Goal: Information Seeking & Learning: Learn about a topic

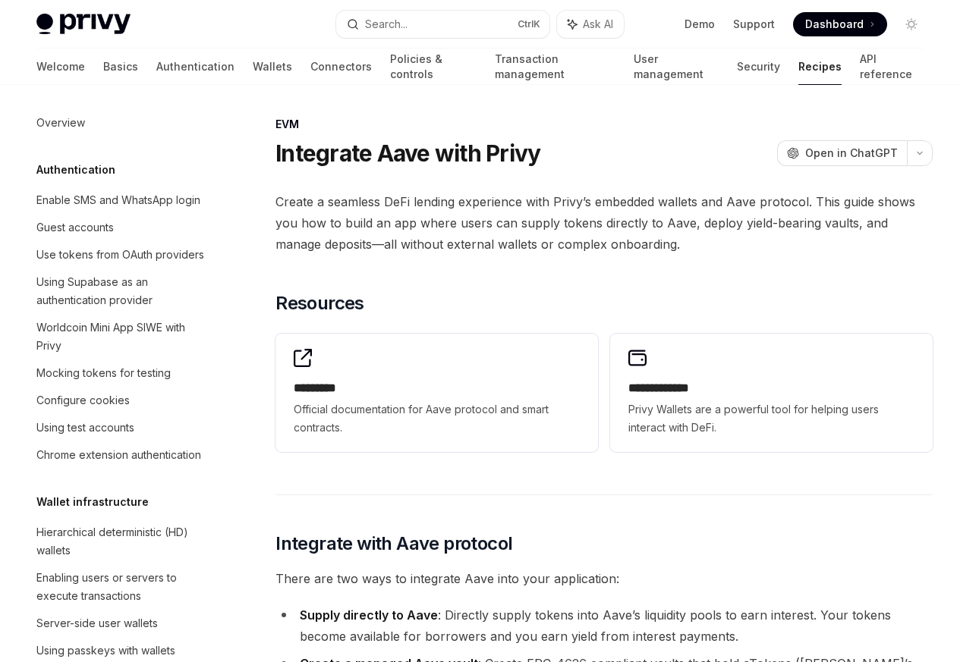
scroll to position [2170, 0]
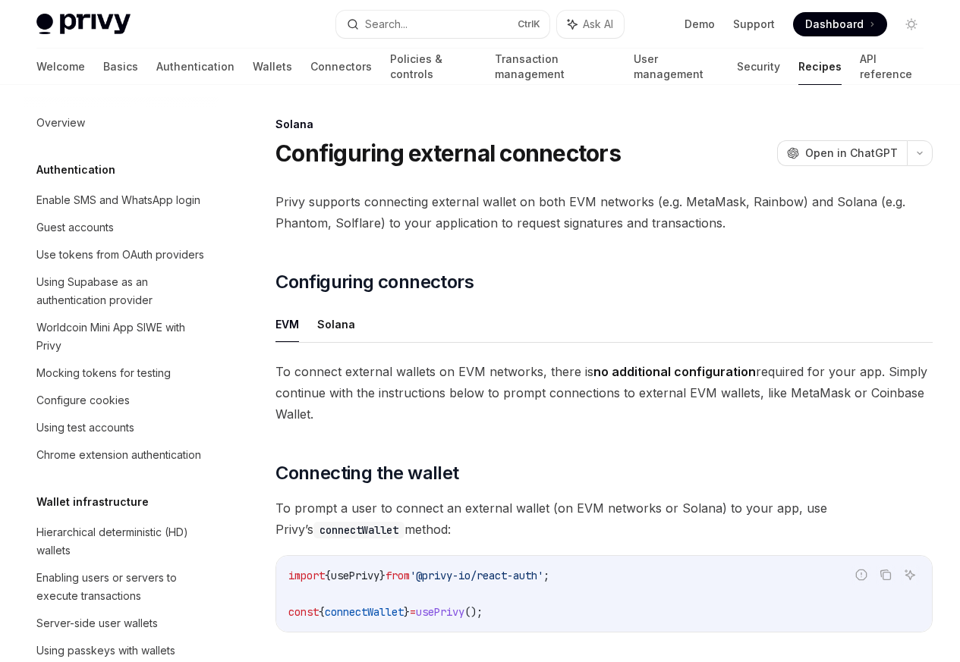
scroll to position [2430, 0]
